Goal: Task Accomplishment & Management: Manage account settings

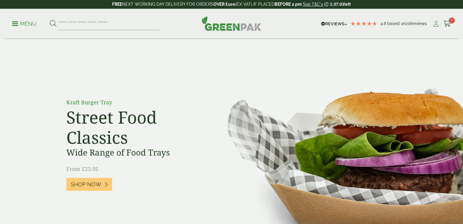
click at [435, 24] on icon at bounding box center [437, 24] width 8 height 6
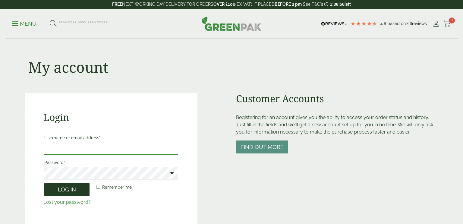
type input "**********"
click at [65, 192] on button "Log in" at bounding box center [66, 189] width 45 height 13
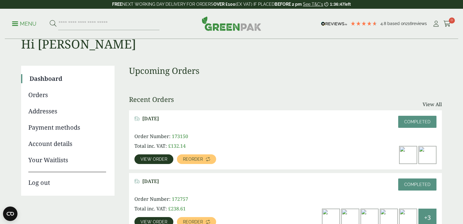
scroll to position [29, 0]
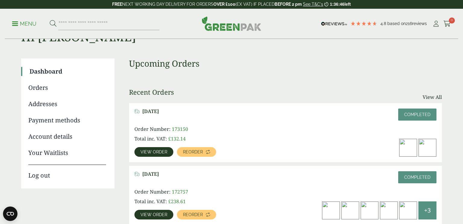
click at [49, 104] on link "Addresses" at bounding box center [67, 104] width 78 height 9
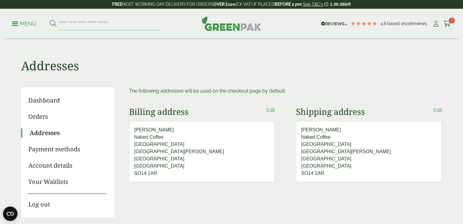
click at [47, 103] on link "Dashboard" at bounding box center [67, 100] width 78 height 9
